Goal: Task Accomplishment & Management: Use online tool/utility

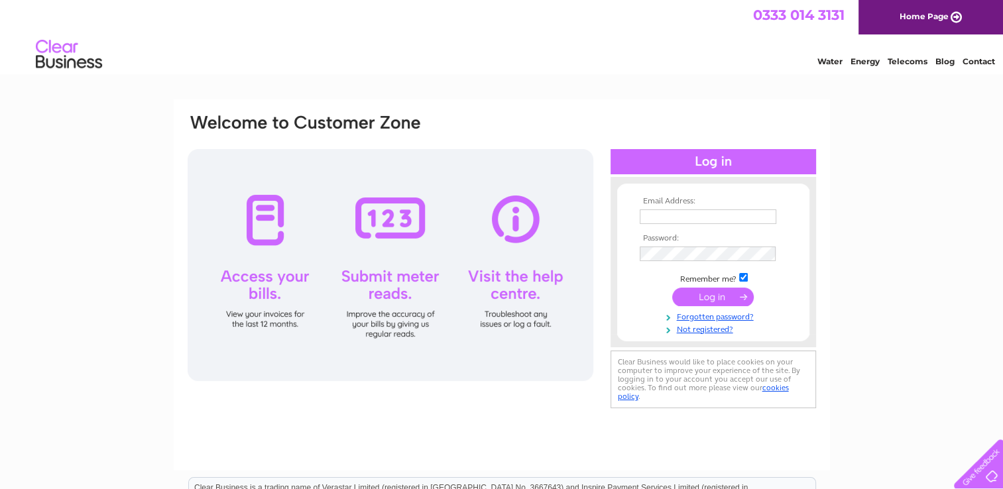
type input "linco49@hotmail.co.uk"
click at [715, 296] on input "submit" at bounding box center [713, 297] width 82 height 19
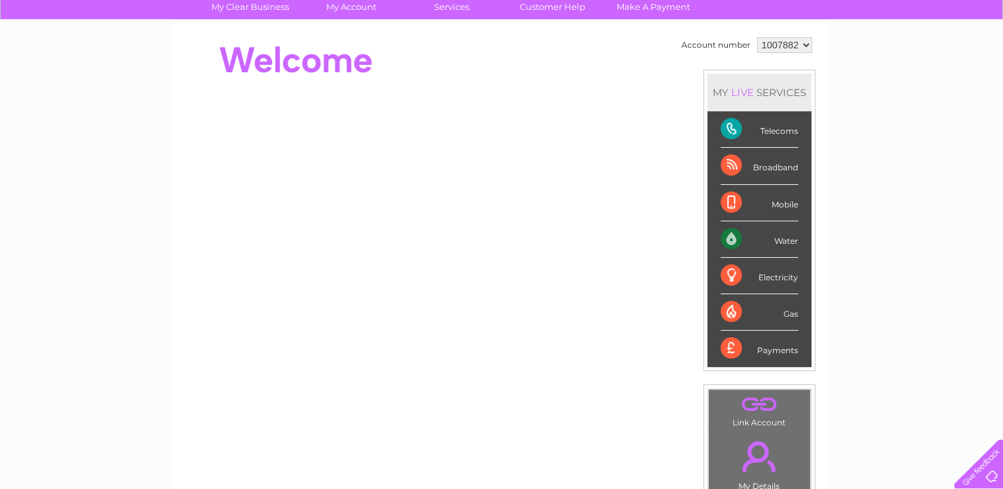
scroll to position [106, 0]
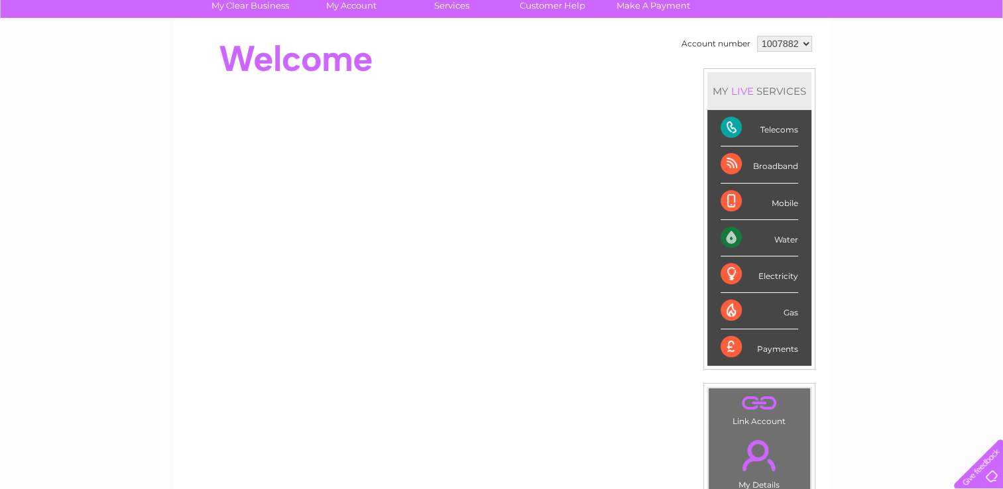
click at [728, 237] on div "Water" at bounding box center [760, 238] width 78 height 36
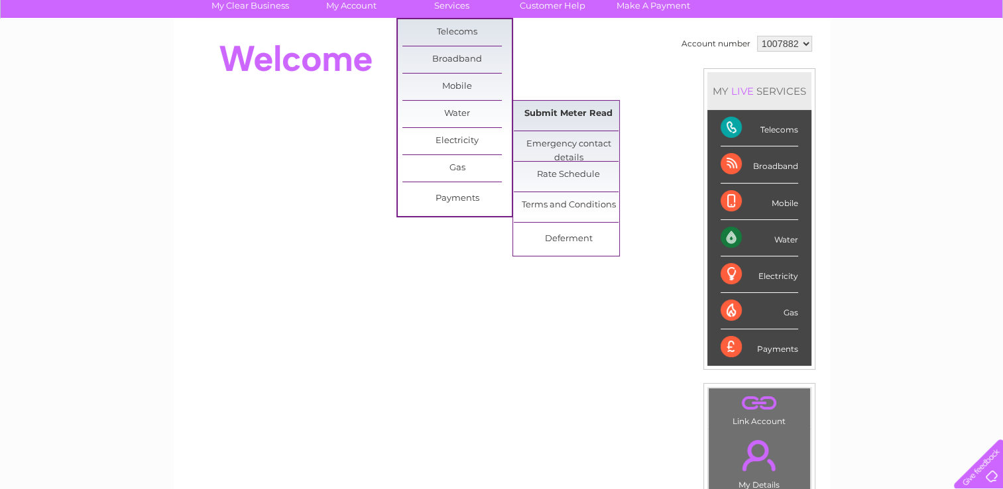
click at [559, 117] on link "Submit Meter Read" at bounding box center [568, 114] width 109 height 27
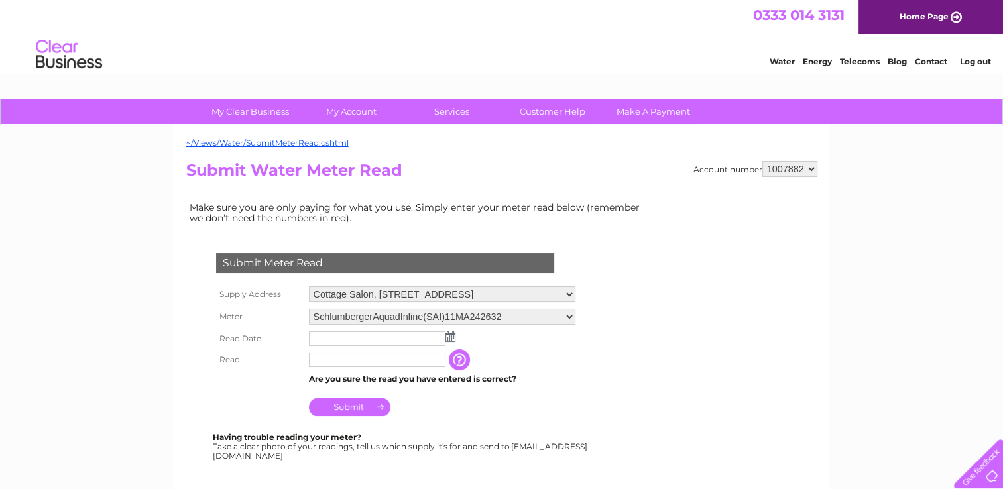
click at [450, 336] on img at bounding box center [451, 337] width 10 height 11
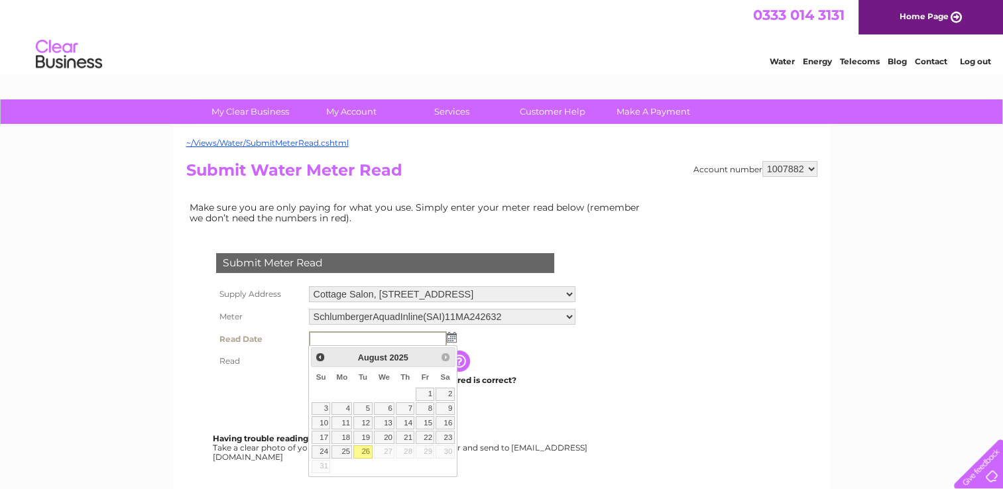
click at [363, 452] on link "26" at bounding box center [362, 452] width 19 height 13
type input "2025/08/26"
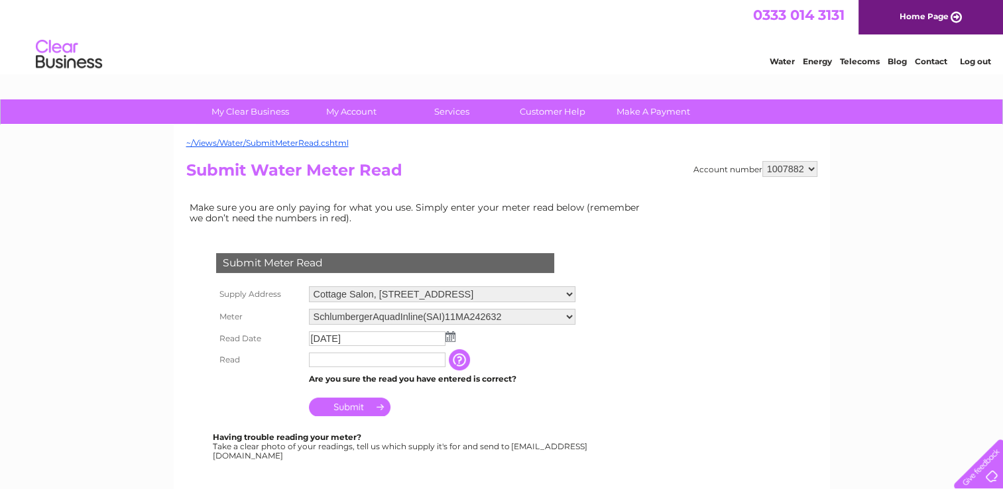
click at [315, 361] on input "text" at bounding box center [377, 360] width 137 height 15
type input "00274"
click at [347, 402] on input "Submit" at bounding box center [350, 407] width 82 height 19
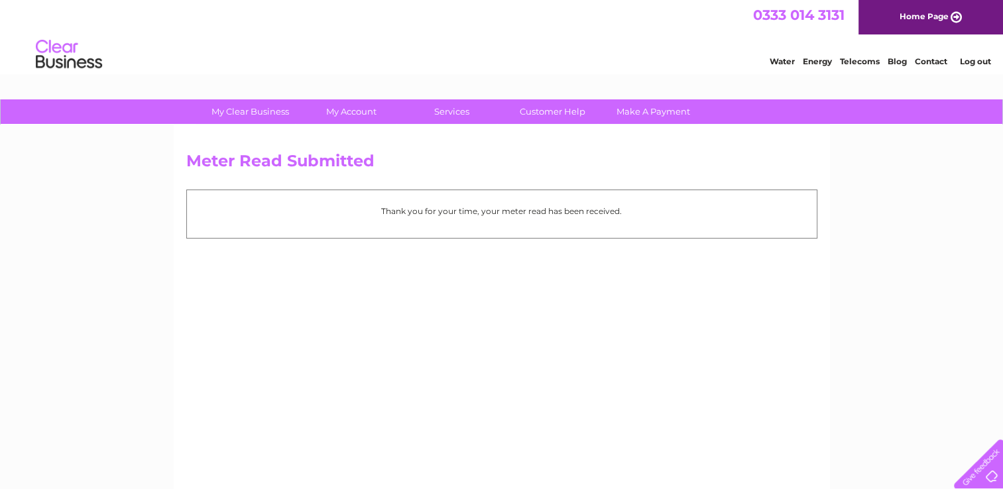
click at [969, 62] on link "Log out" at bounding box center [974, 61] width 31 height 10
